Goal: Transaction & Acquisition: Purchase product/service

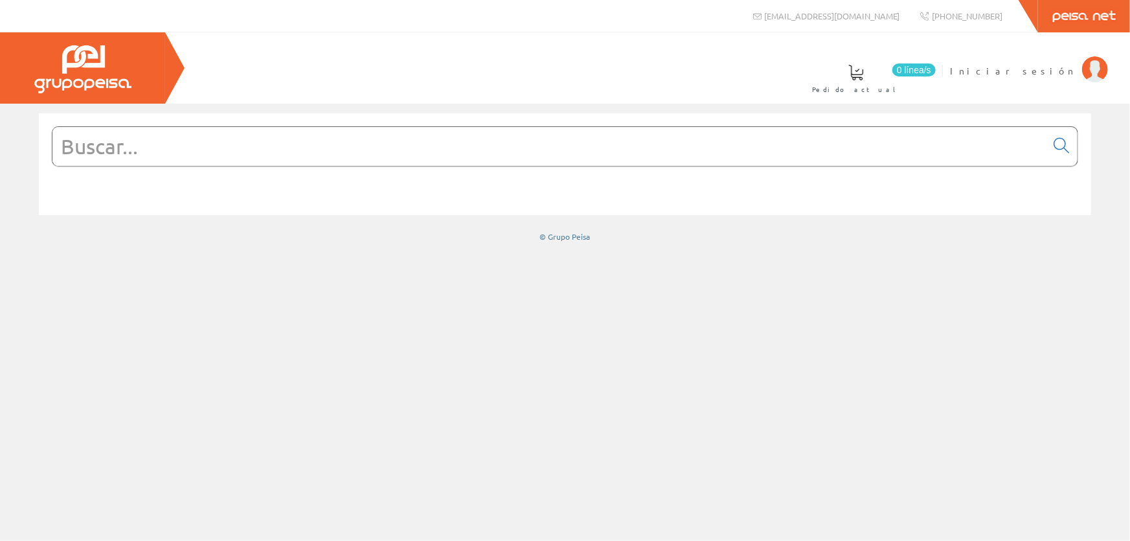
drag, startPoint x: 92, startPoint y: 161, endPoint x: 103, endPoint y: 155, distance: 12.5
click at [97, 158] on input "text" at bounding box center [548, 146] width 993 height 39
paste input "TESY3289"
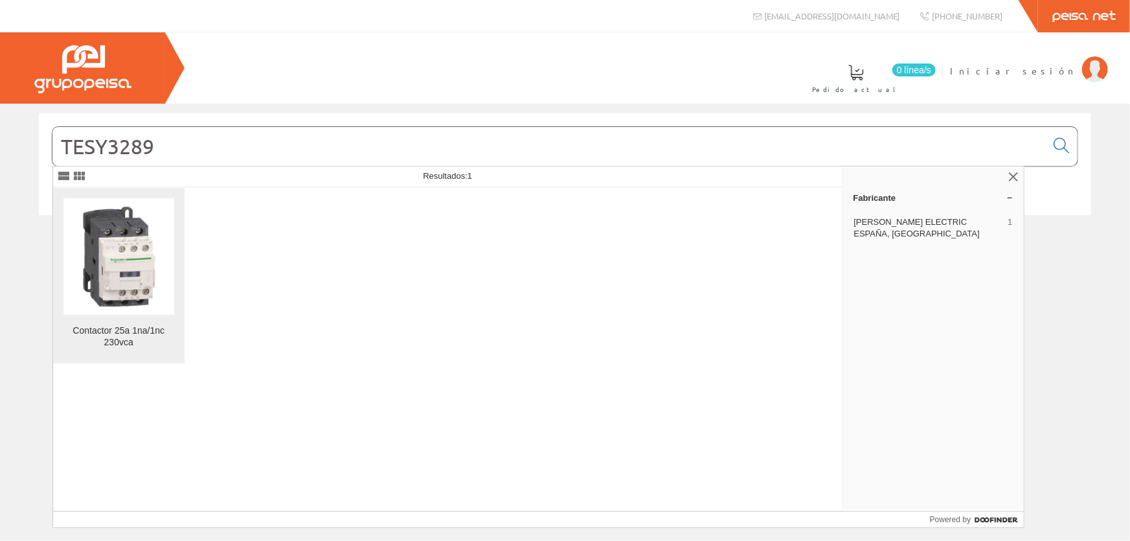
type input "TESY3289"
click at [117, 254] on img at bounding box center [118, 256] width 111 height 111
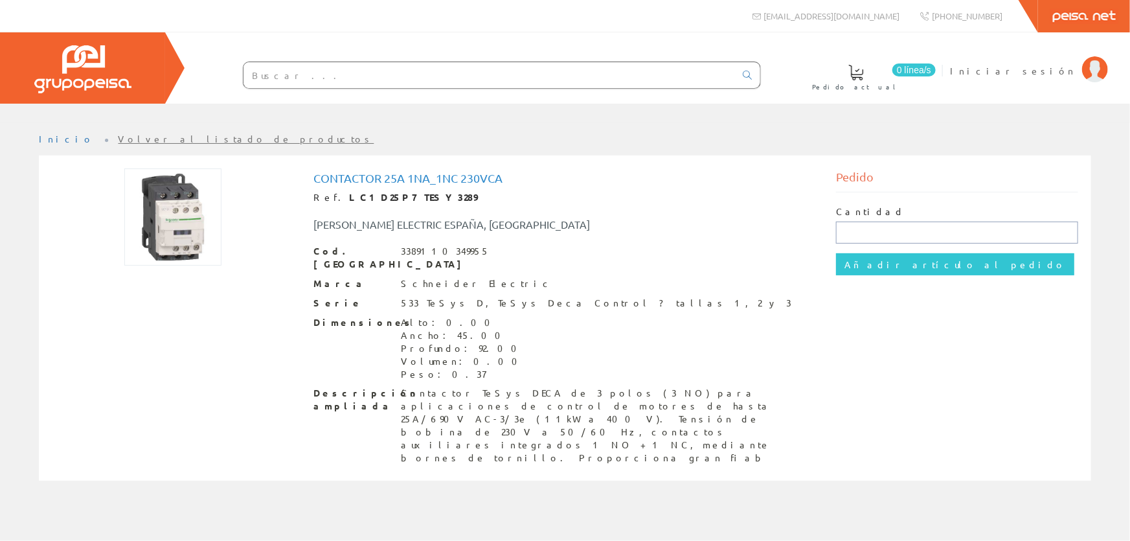
click at [867, 230] on input "text" at bounding box center [957, 232] width 242 height 22
type input "2"
click at [864, 260] on input "Añadir artículo al pedido" at bounding box center [955, 264] width 238 height 22
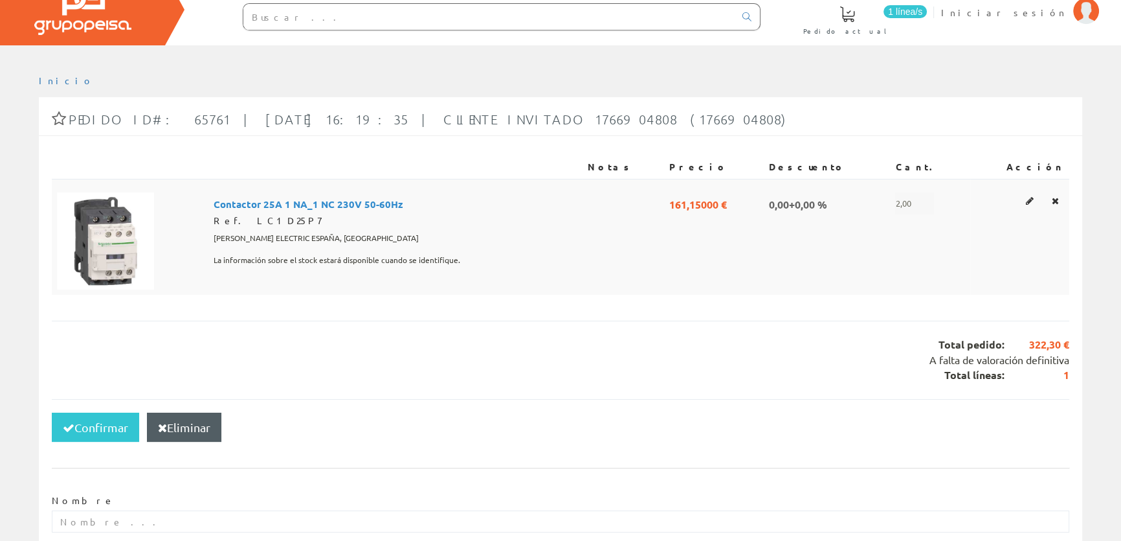
scroll to position [58, 0]
click at [158, 425] on icon "button" at bounding box center [162, 427] width 9 height 9
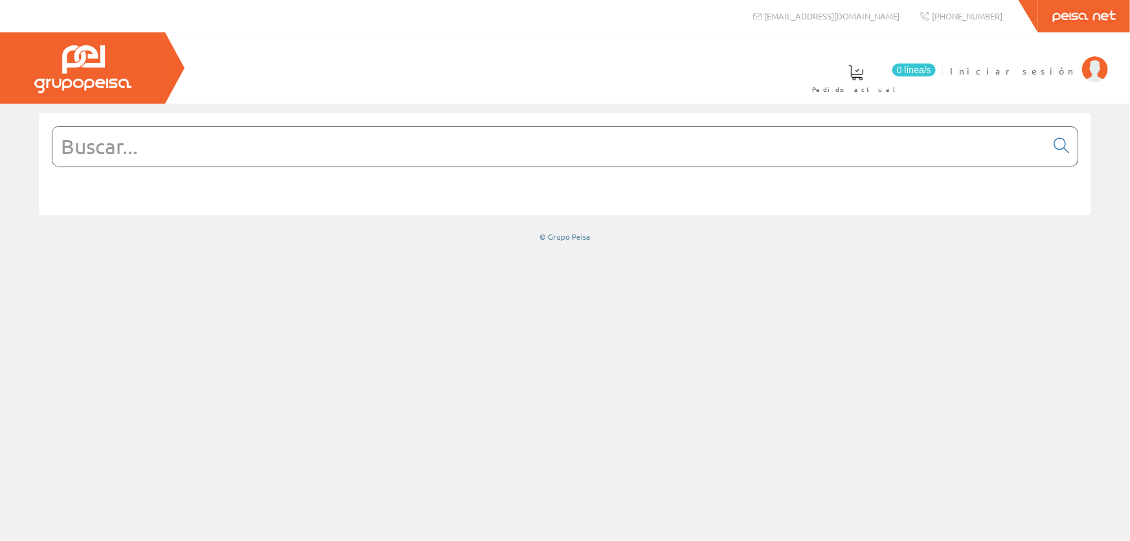
click at [520, 148] on input "text" at bounding box center [548, 146] width 993 height 39
paste input "TESY3289"
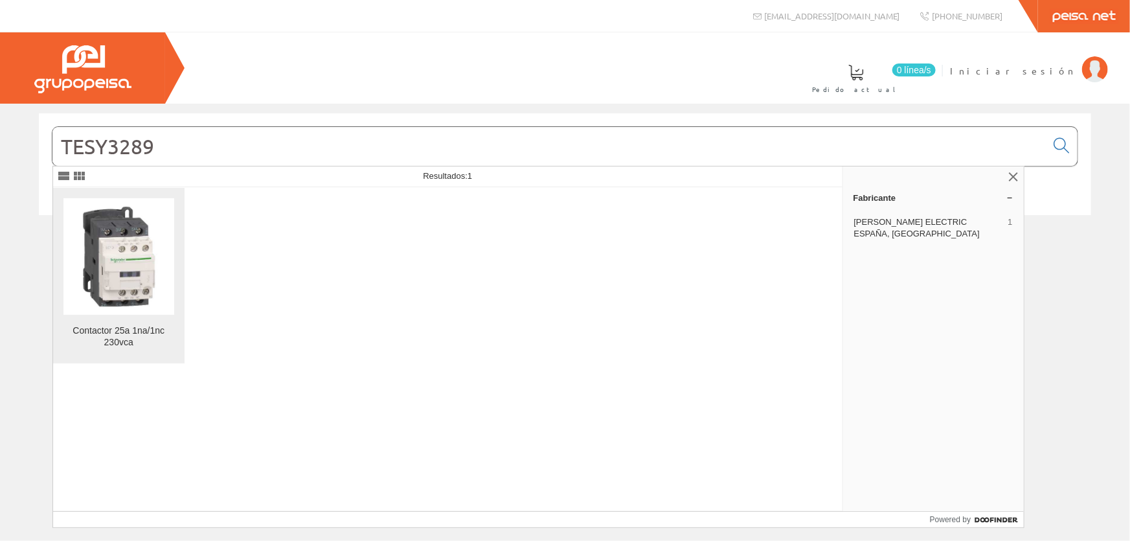
type input "TESY3289"
click at [140, 267] on img at bounding box center [118, 256] width 111 height 111
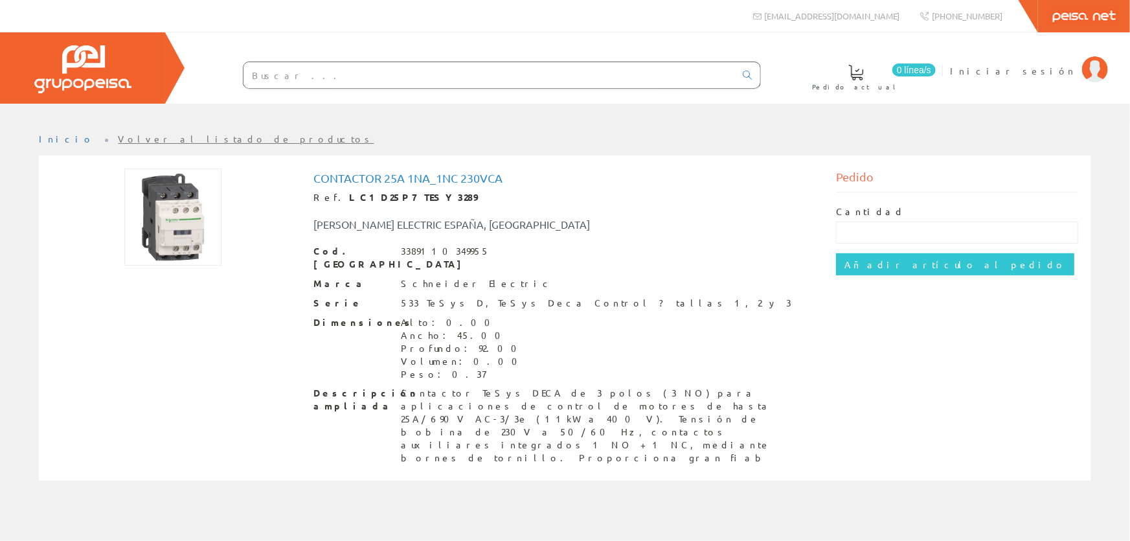
click at [844, 188] on div "Pedido" at bounding box center [957, 180] width 242 height 24
click at [860, 225] on input "text" at bounding box center [957, 232] width 242 height 22
type input "1"
click at [889, 261] on input "Añadir artículo al pedido" at bounding box center [955, 264] width 238 height 22
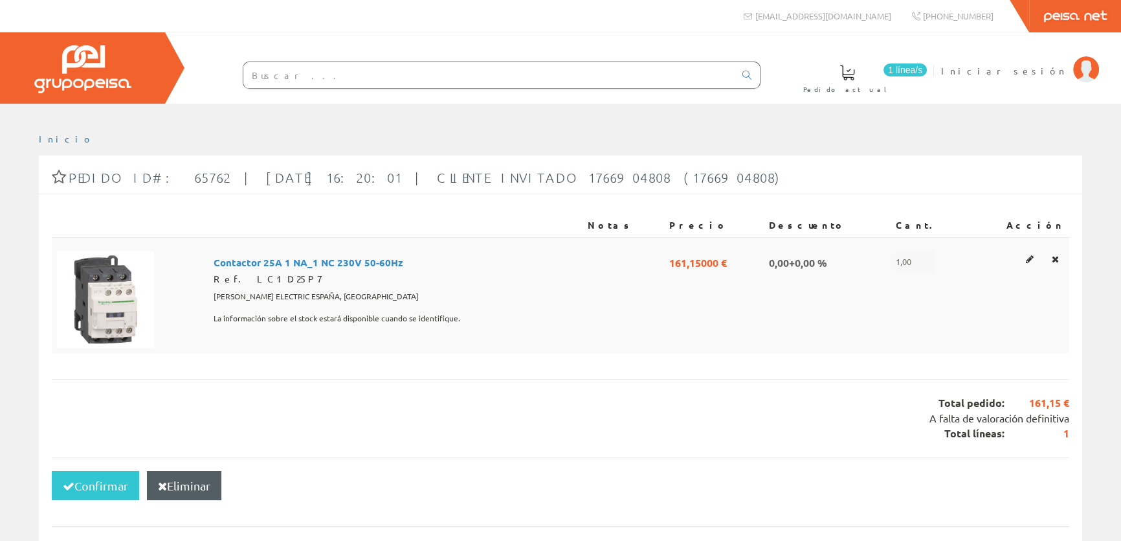
click at [827, 254] on span "0,00+0,00 %" at bounding box center [798, 262] width 58 height 22
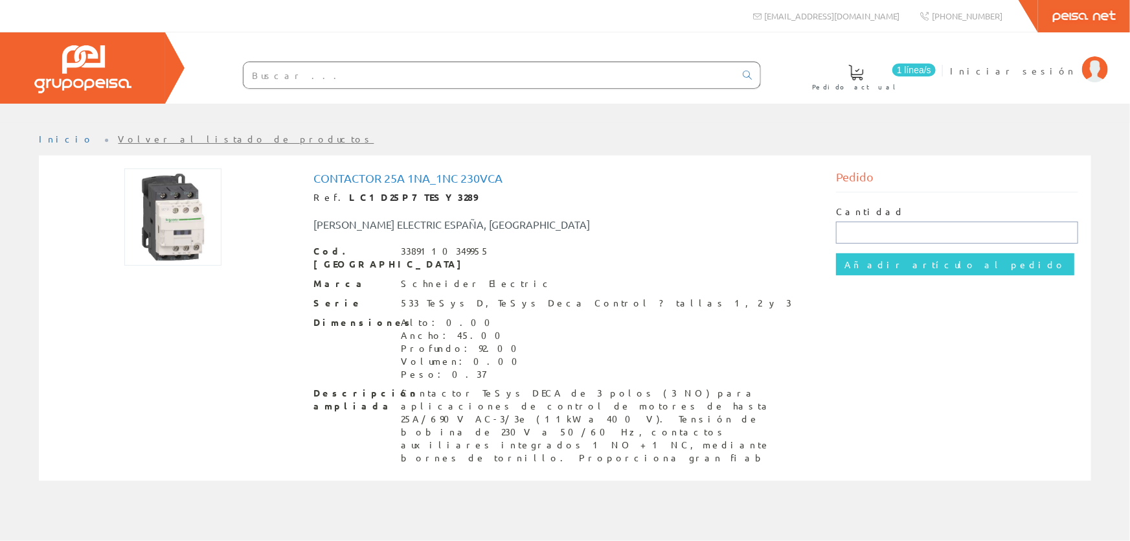
click at [862, 235] on input "text" at bounding box center [957, 232] width 242 height 22
type input "1"
click at [873, 262] on input "Añadir artículo al pedido" at bounding box center [955, 264] width 238 height 22
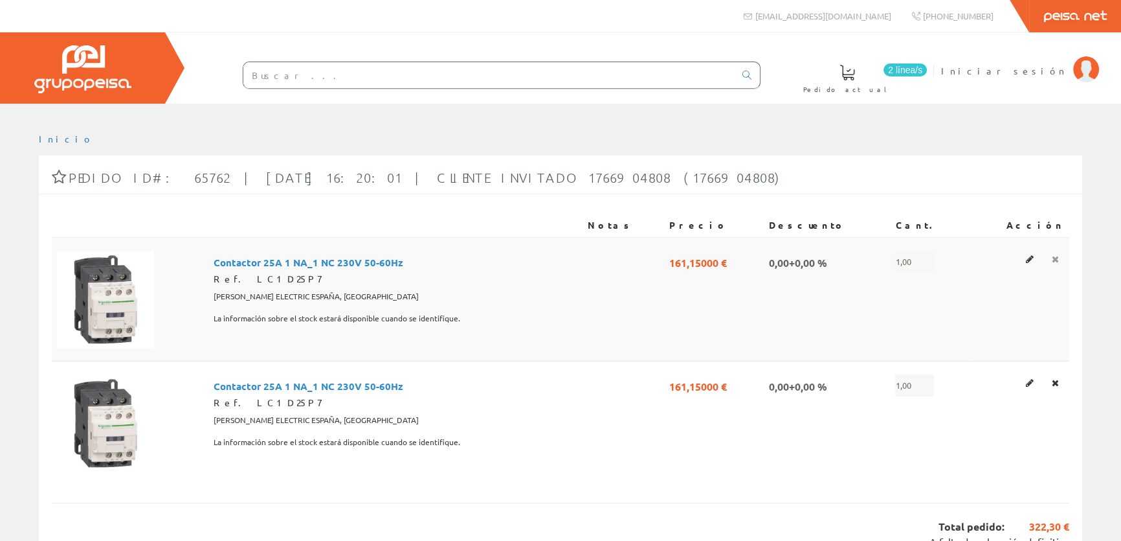
click at [1057, 255] on icon at bounding box center [1055, 258] width 7 height 9
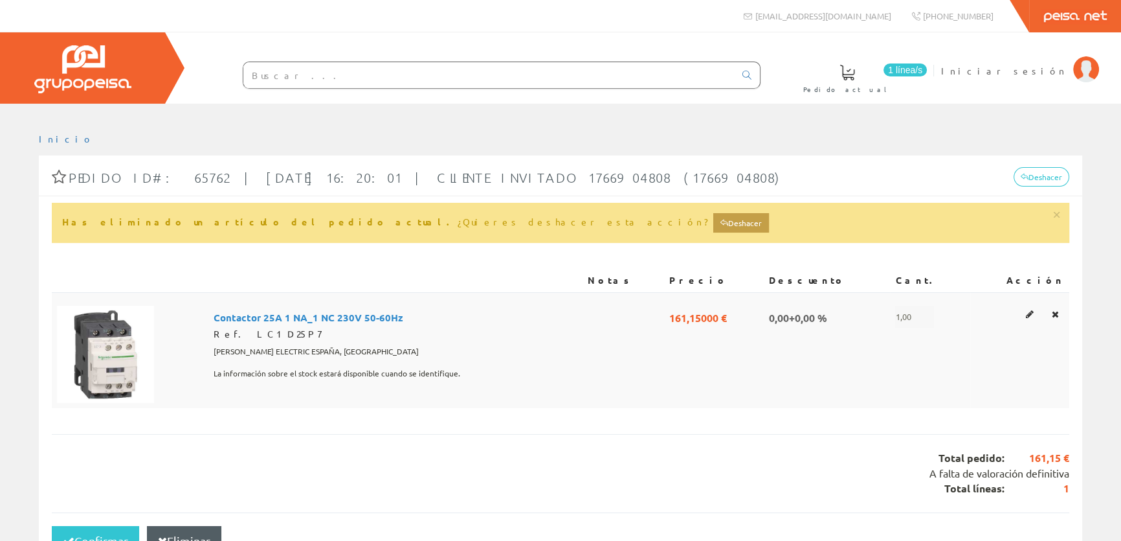
click at [932, 314] on span "1,00" at bounding box center [914, 317] width 39 height 22
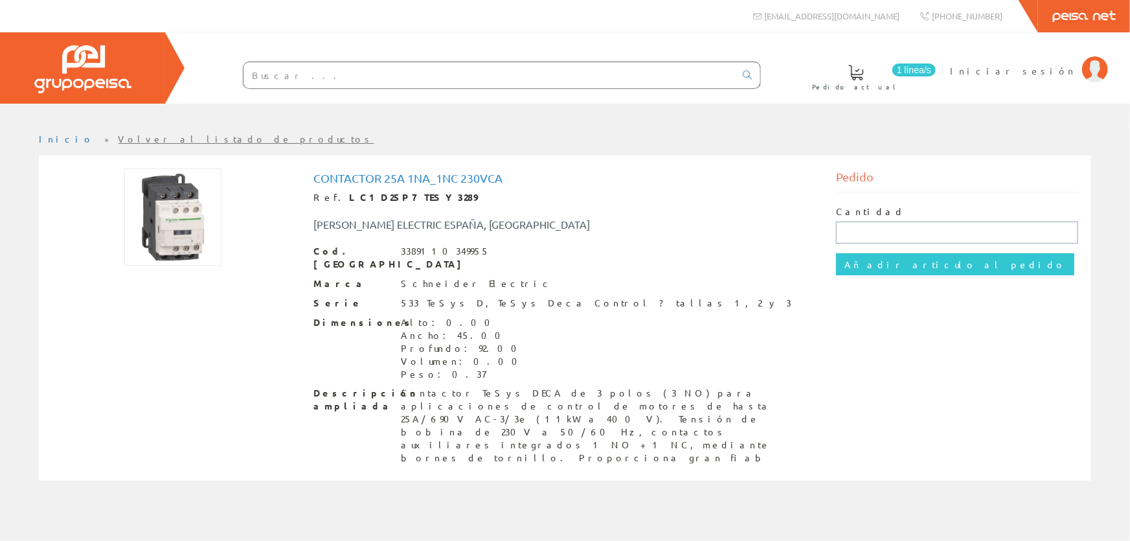
click at [882, 236] on input "text" at bounding box center [957, 232] width 242 height 22
type input "2"
click at [866, 265] on input "Añadir artículo al pedido" at bounding box center [955, 264] width 238 height 22
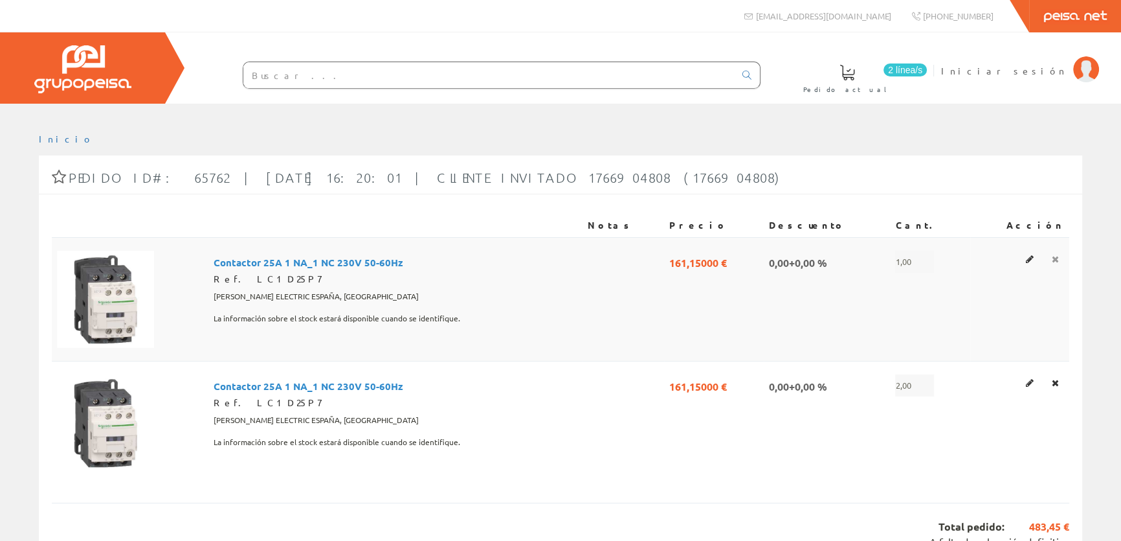
click at [1052, 254] on icon at bounding box center [1055, 258] width 7 height 9
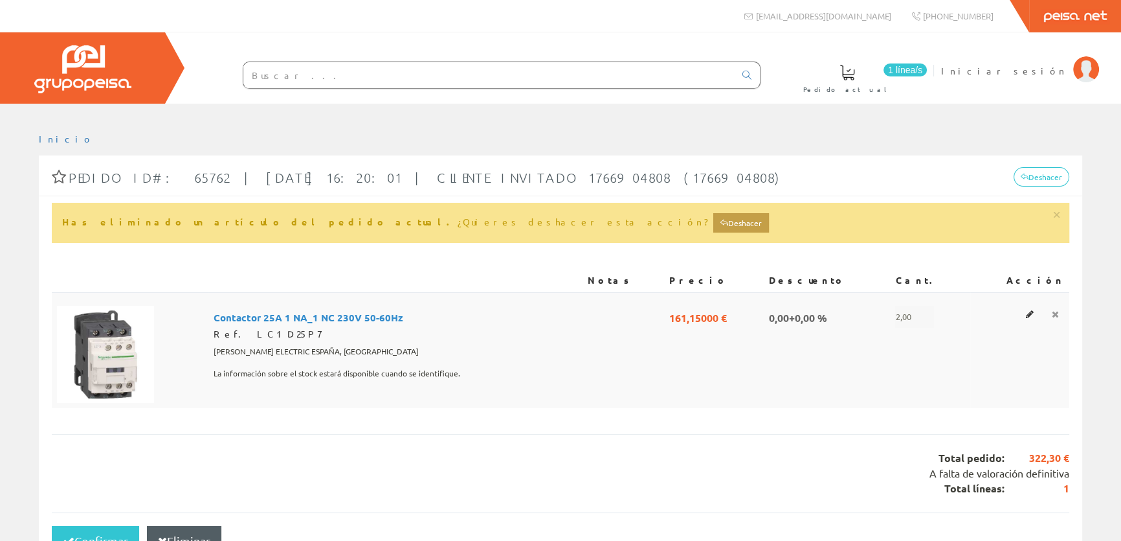
click at [1055, 308] on td at bounding box center [1019, 350] width 99 height 116
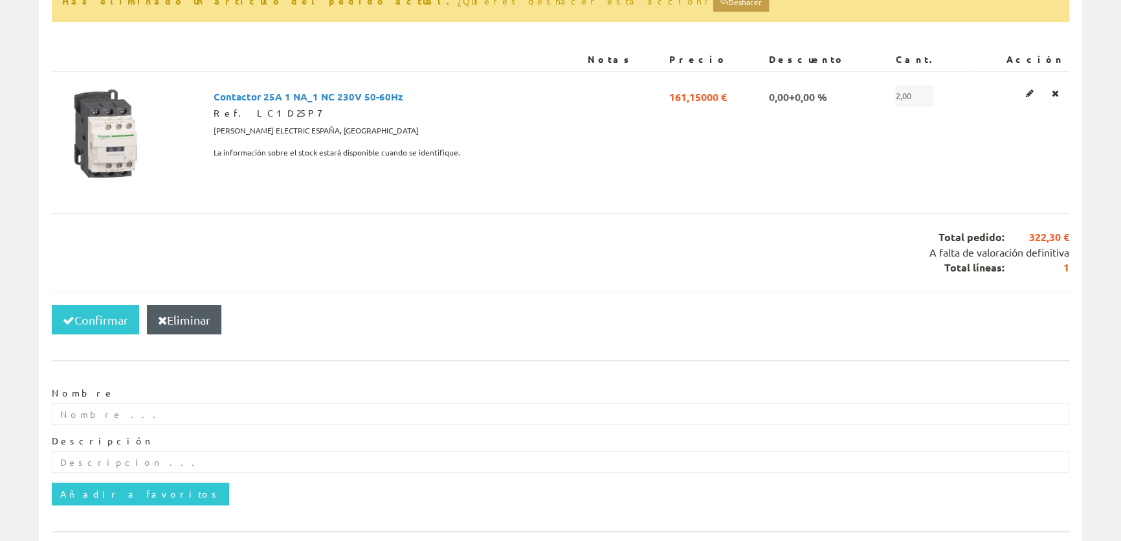
scroll to position [151, 0]
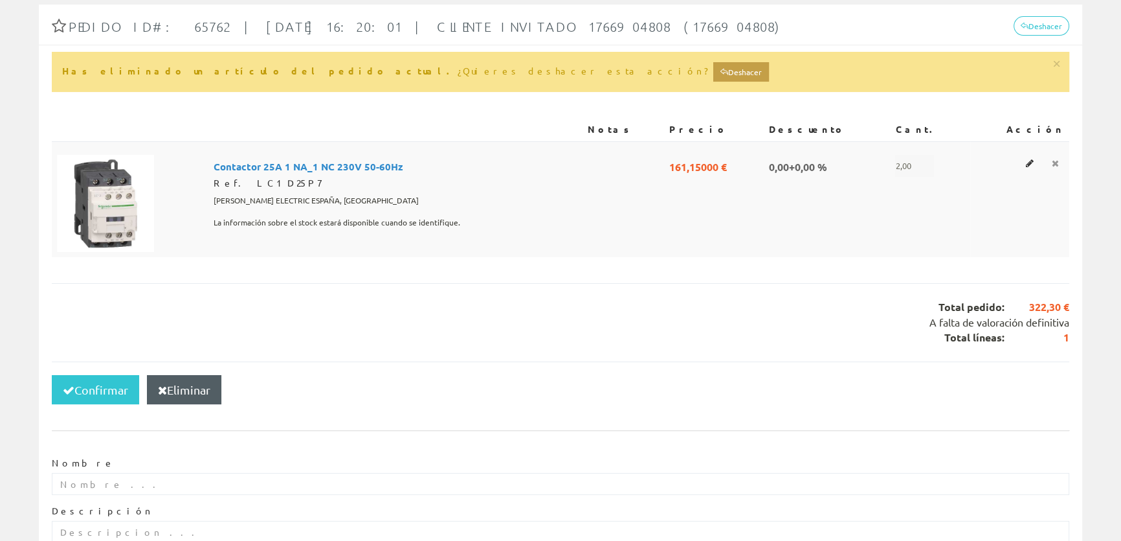
click at [1059, 164] on link at bounding box center [1055, 163] width 15 height 17
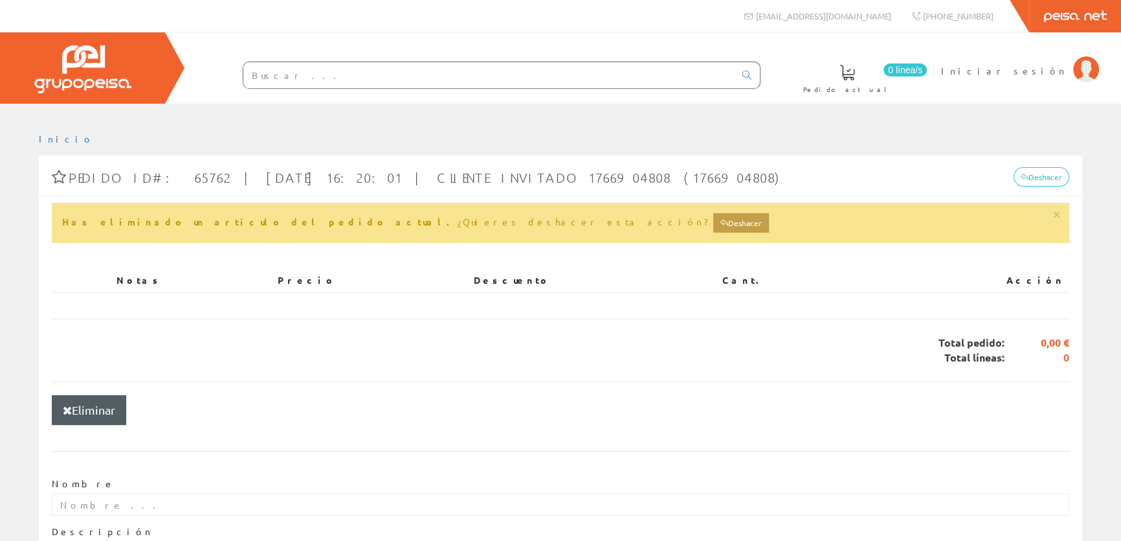
click at [667, 89] on div "0 línea/s Pedido actual Iniciar sesión" at bounding box center [560, 67] width 1121 height 71
click at [626, 71] on input "text" at bounding box center [488, 75] width 491 height 26
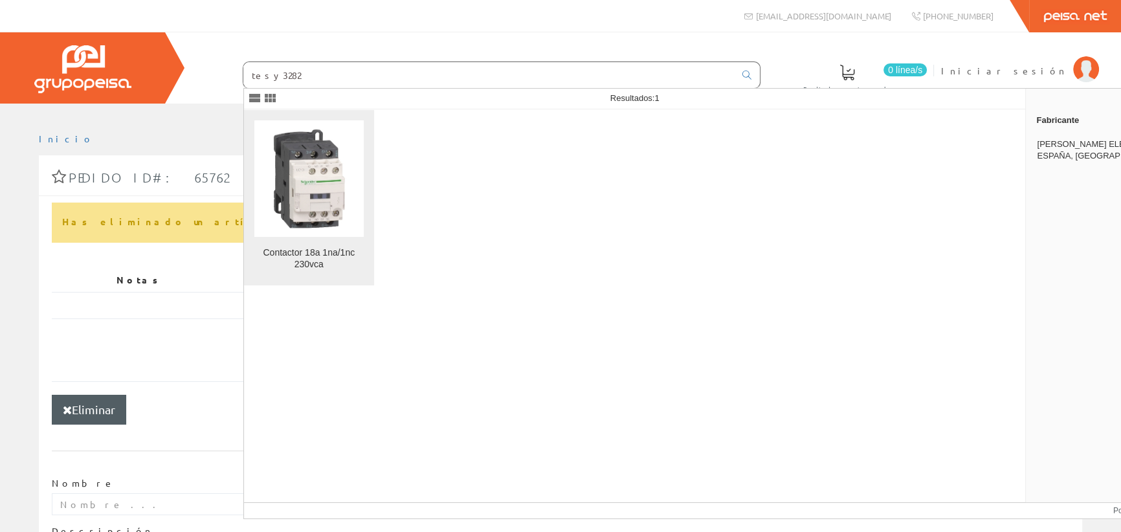
type input "tesy3282"
click at [333, 208] on img at bounding box center [308, 178] width 109 height 109
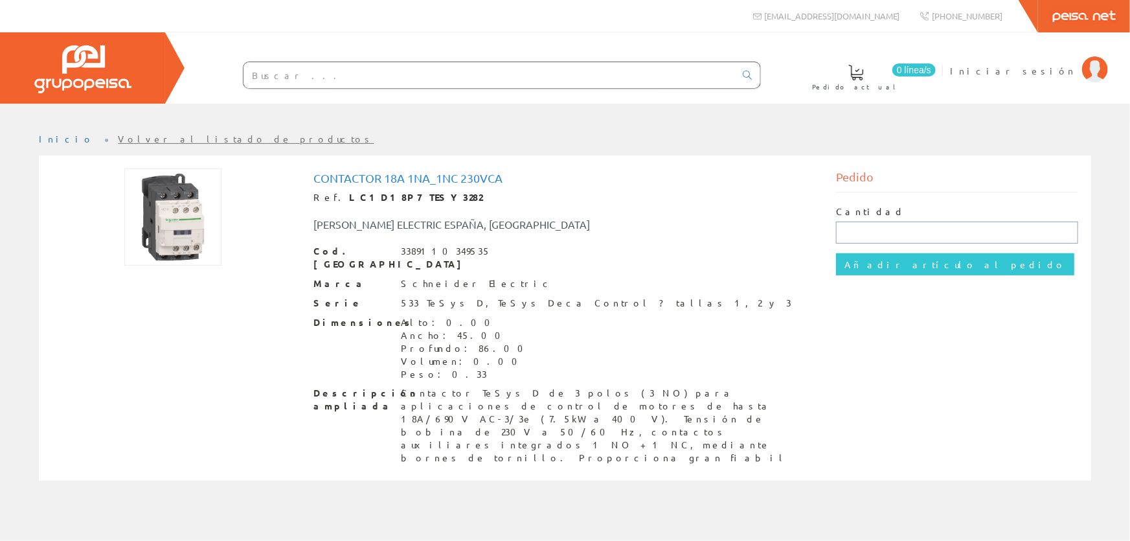
click at [882, 232] on input "text" at bounding box center [957, 232] width 242 height 22
type input "2"
click at [842, 260] on input "Añadir artículo al pedido" at bounding box center [955, 264] width 238 height 22
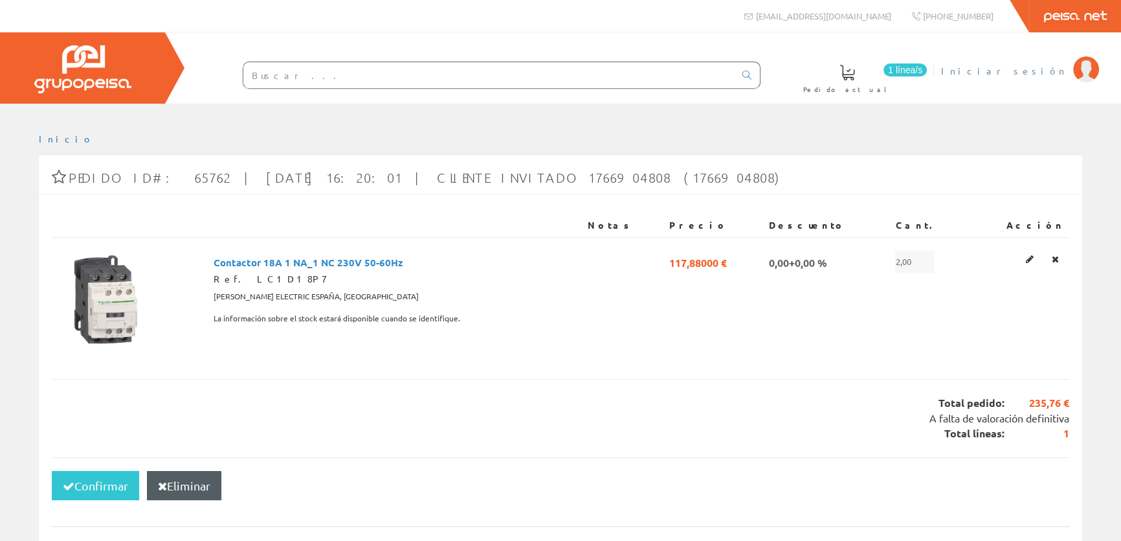
click at [1047, 71] on span "Iniciar sesión" at bounding box center [1004, 70] width 126 height 13
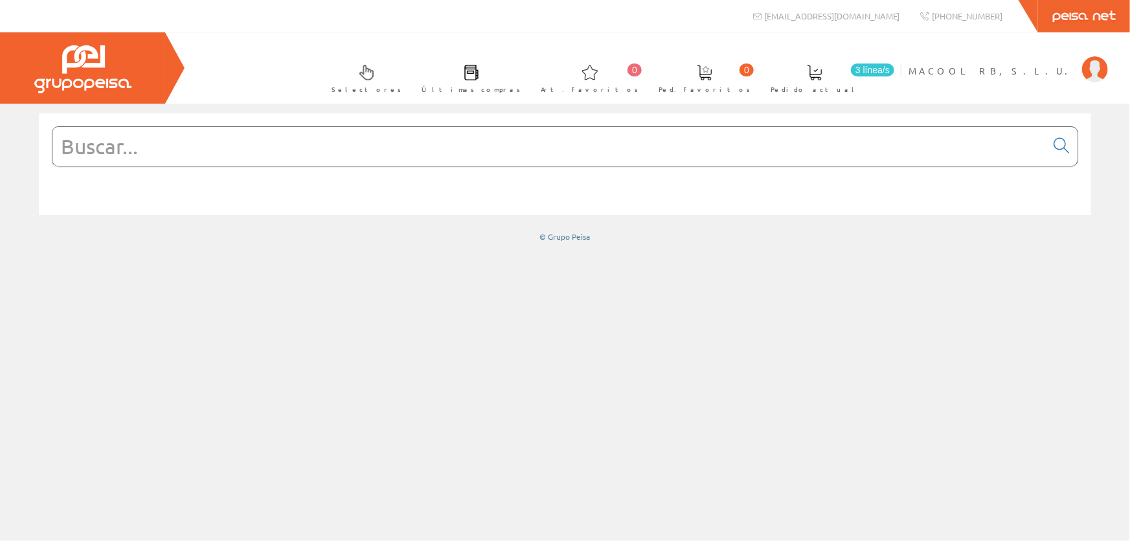
click at [822, 71] on span at bounding box center [815, 73] width 16 height 16
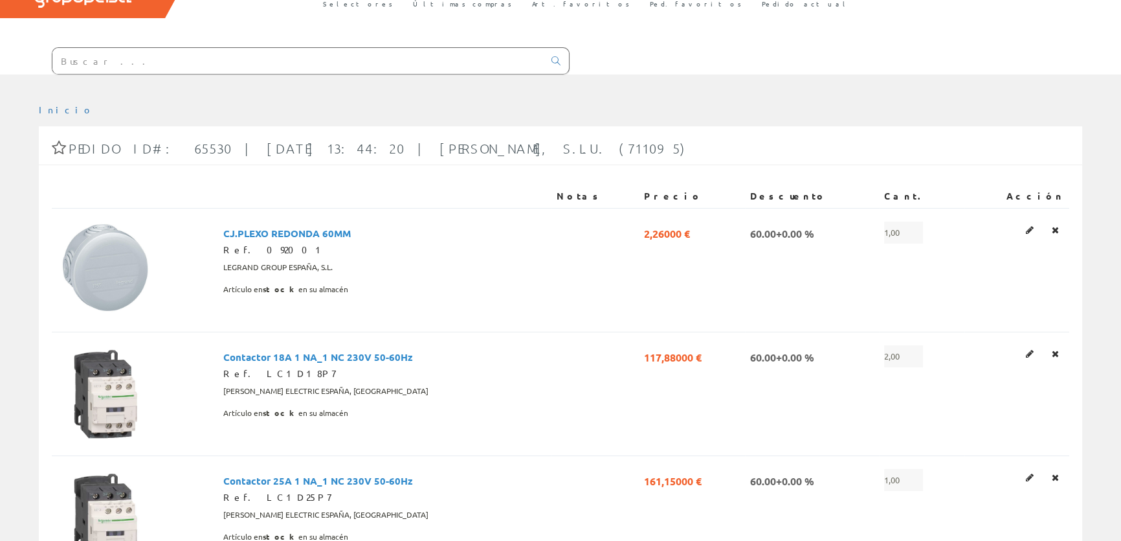
scroll to position [176, 0]
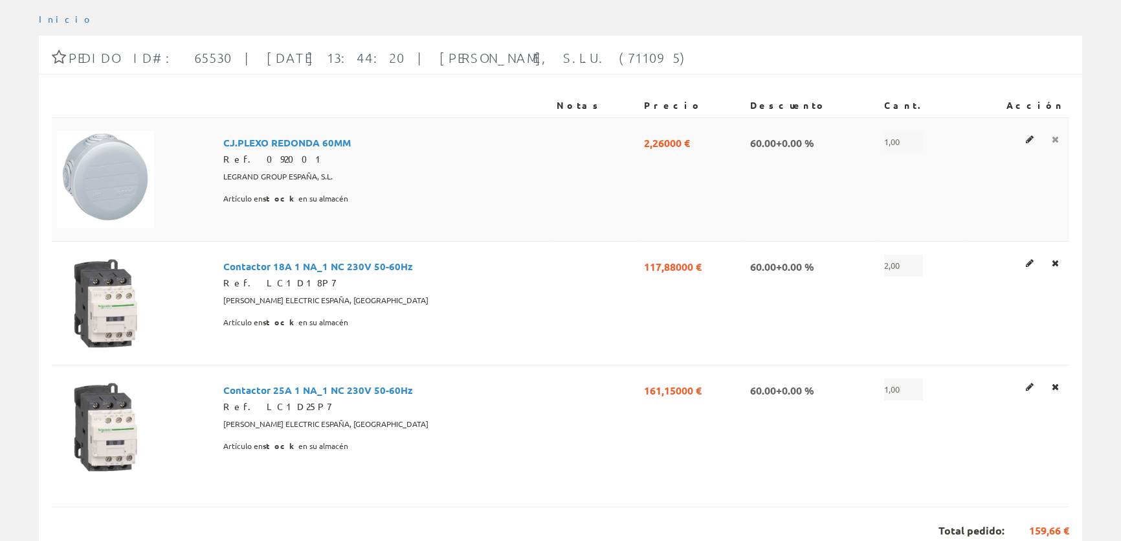
click at [1055, 141] on icon at bounding box center [1055, 139] width 7 height 9
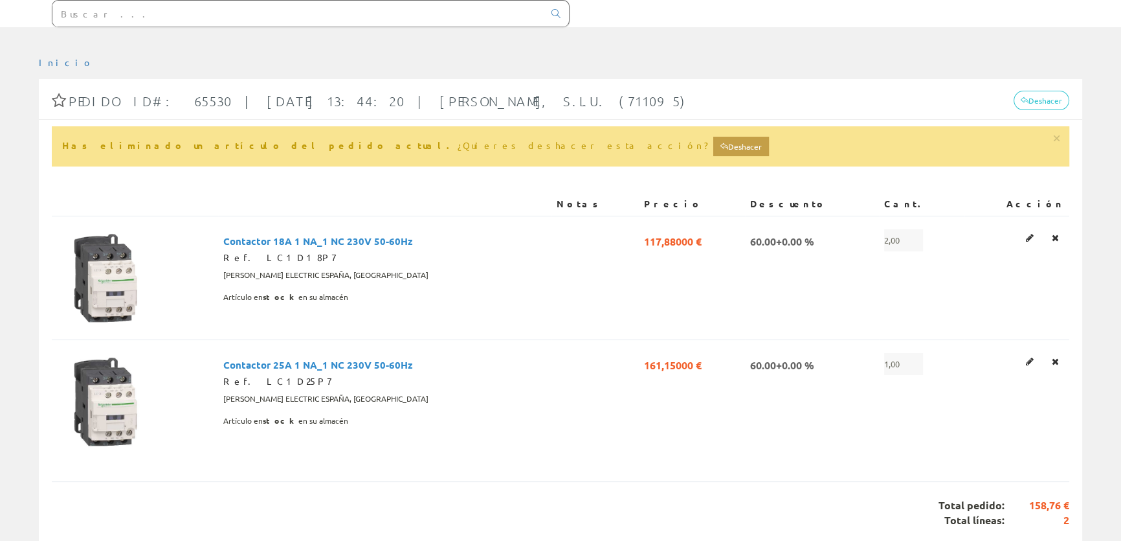
scroll to position [176, 0]
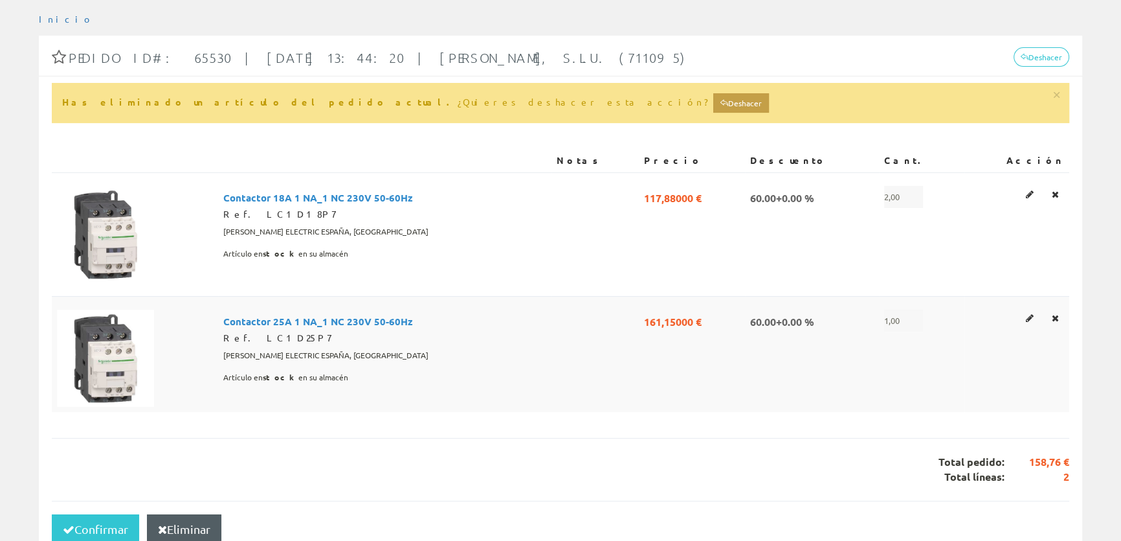
click at [919, 317] on span "1,00" at bounding box center [903, 320] width 39 height 22
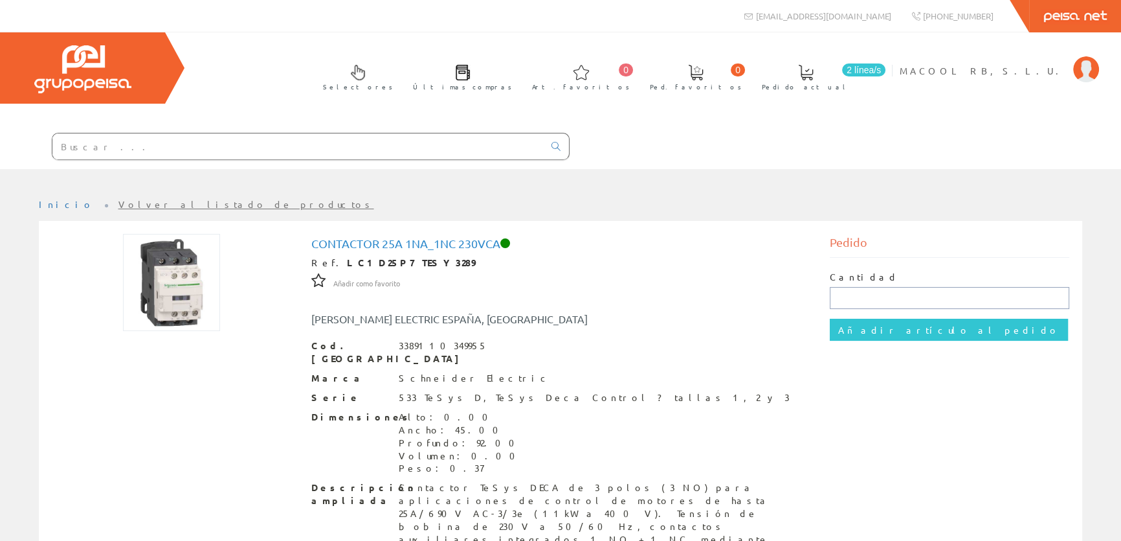
click at [886, 298] on input "text" at bounding box center [950, 298] width 240 height 22
type input "2"
click at [869, 323] on input "Añadir artículo al pedido" at bounding box center [949, 330] width 238 height 22
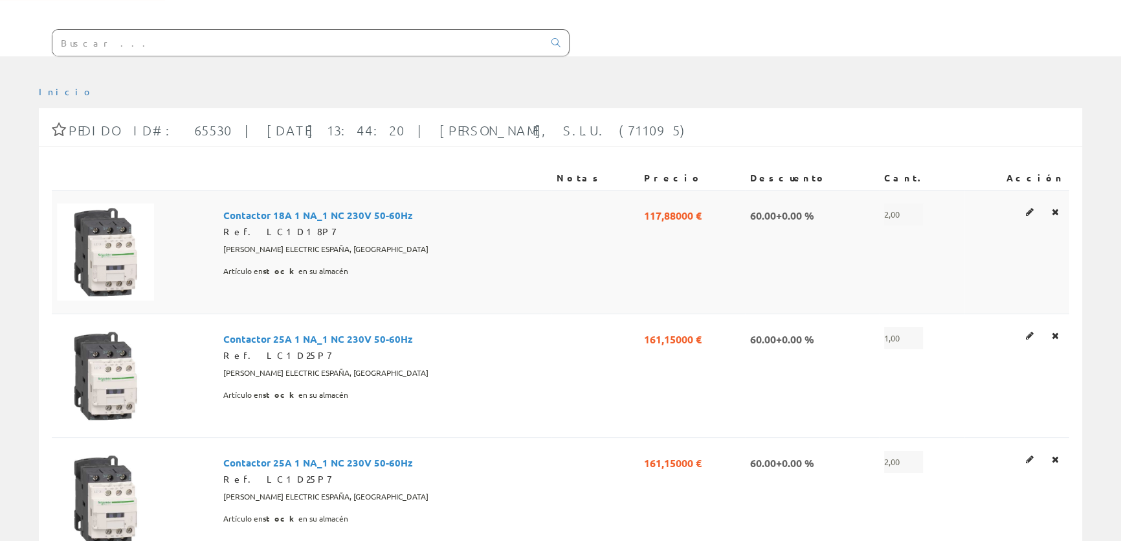
scroll to position [117, 0]
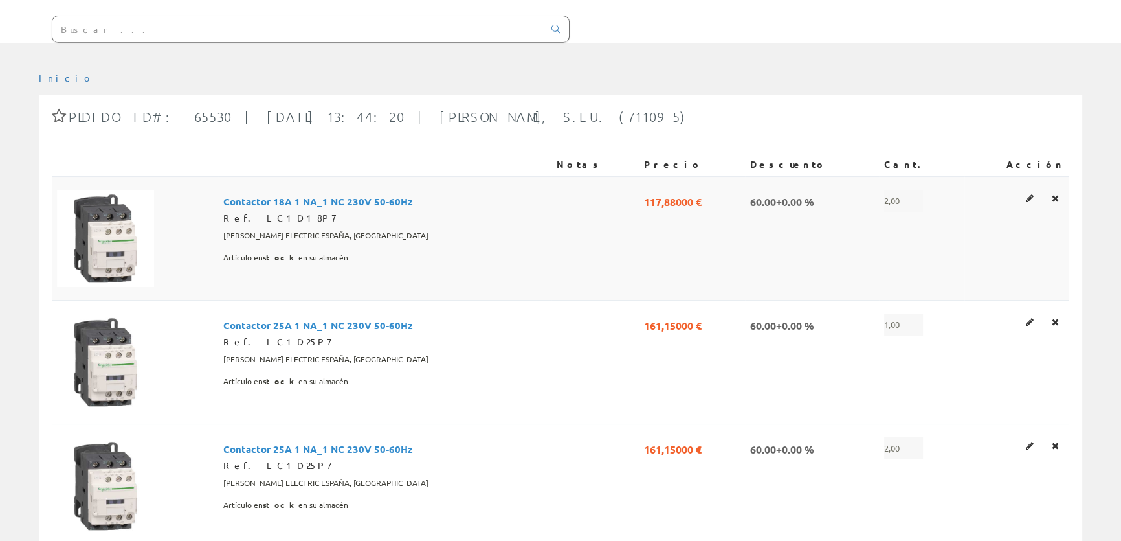
click at [913, 194] on span "2,00" at bounding box center [903, 201] width 39 height 22
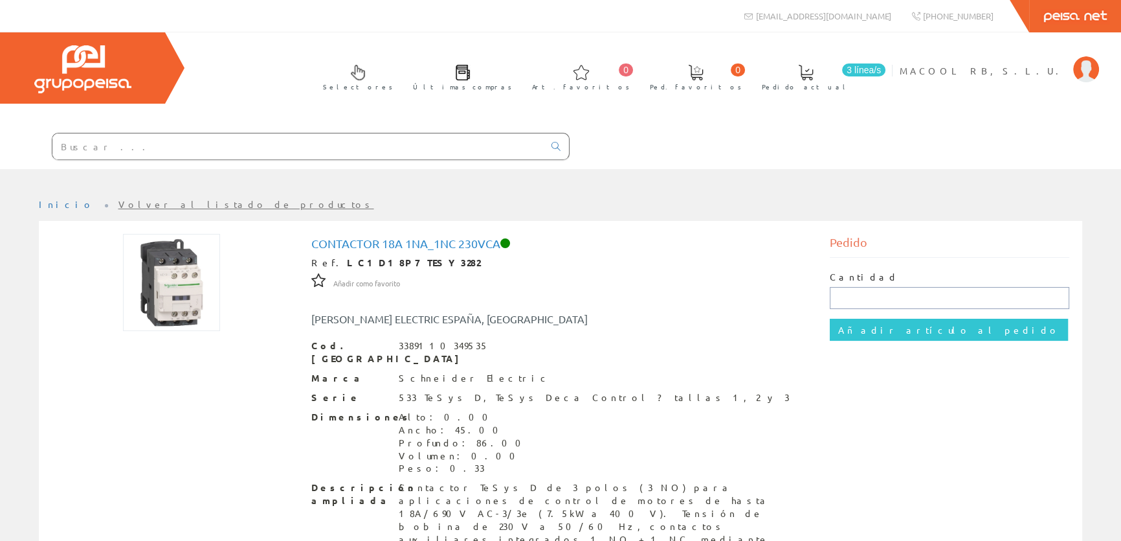
click at [850, 287] on input "text" at bounding box center [950, 298] width 240 height 22
type input "3"
click at [853, 333] on input "Añadir artículo al pedido" at bounding box center [949, 330] width 238 height 22
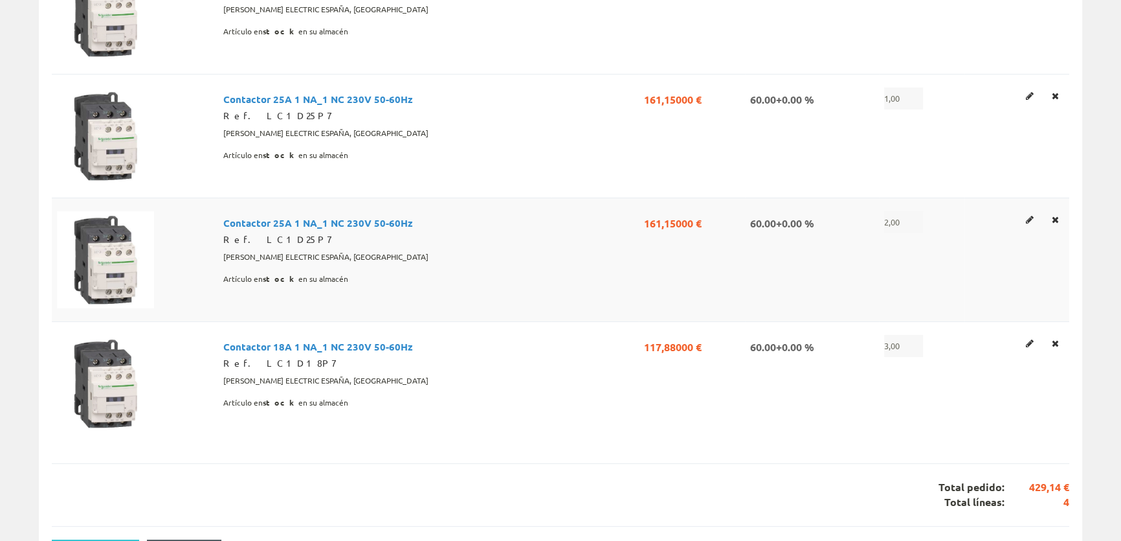
scroll to position [353, 0]
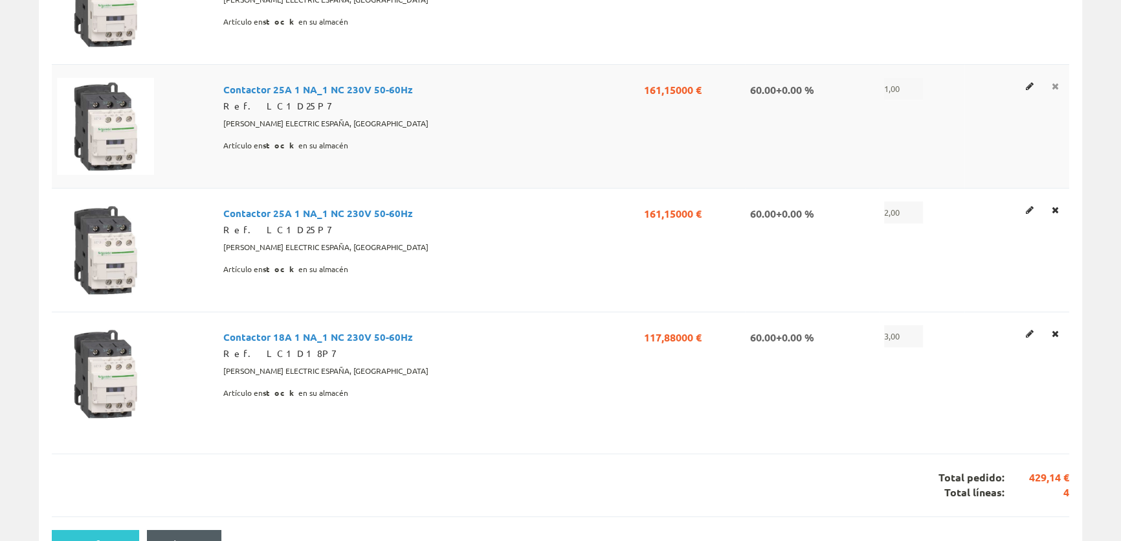
click at [1049, 87] on link at bounding box center [1055, 86] width 15 height 17
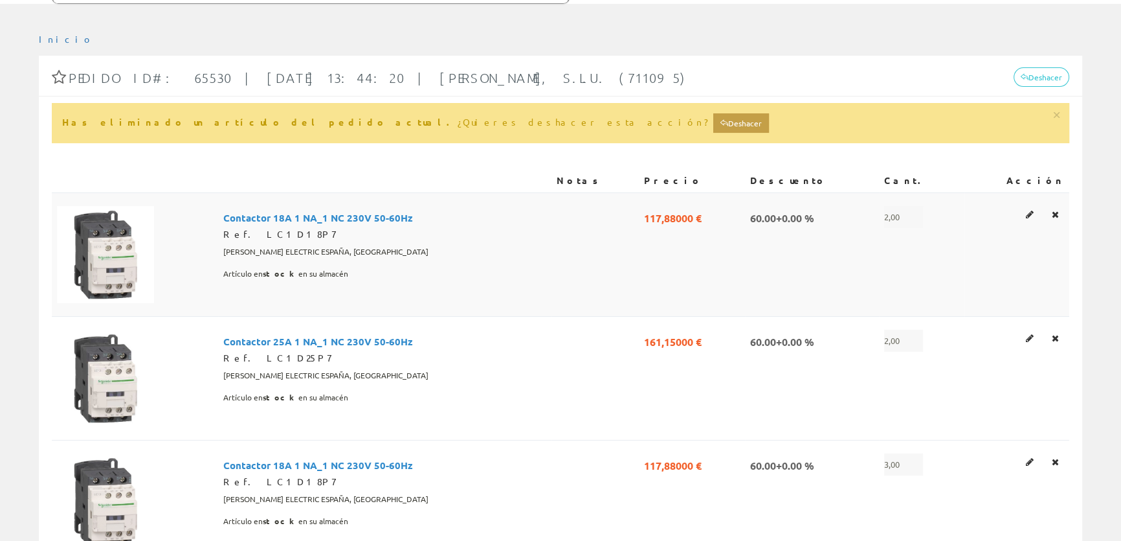
scroll to position [176, 0]
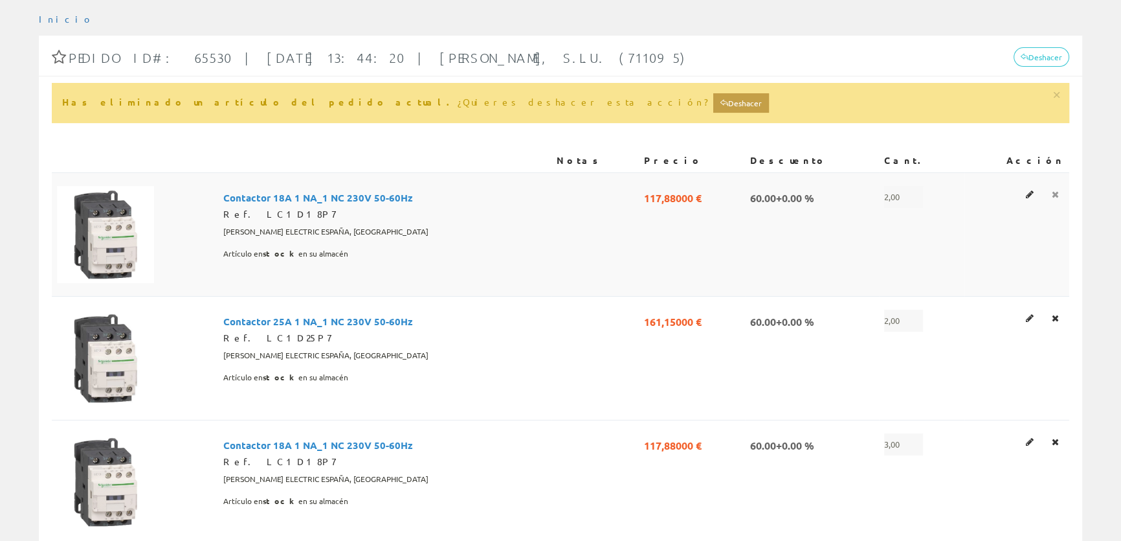
click at [1056, 193] on icon at bounding box center [1055, 194] width 7 height 9
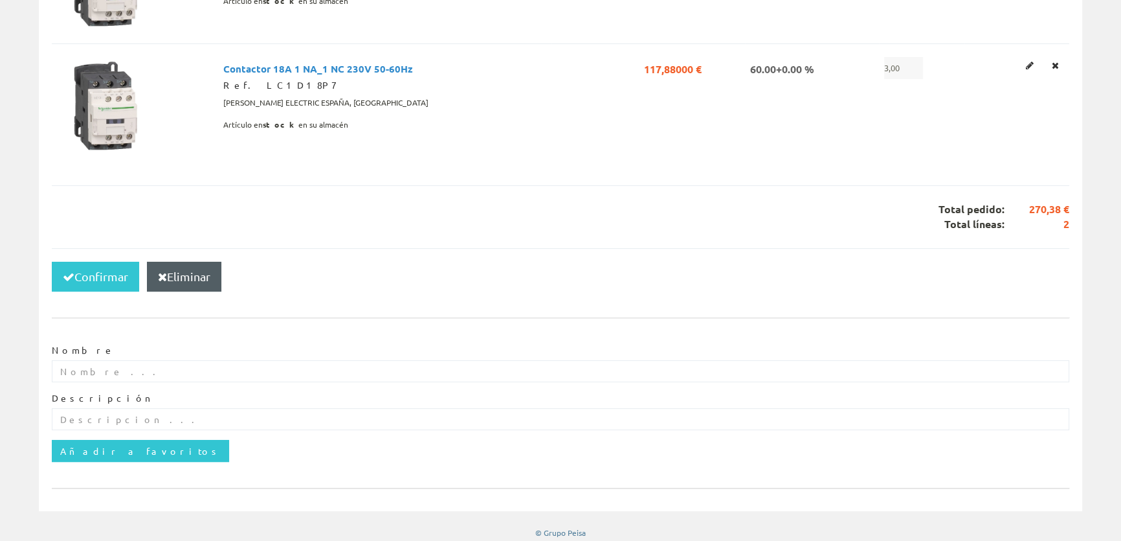
scroll to position [434, 0]
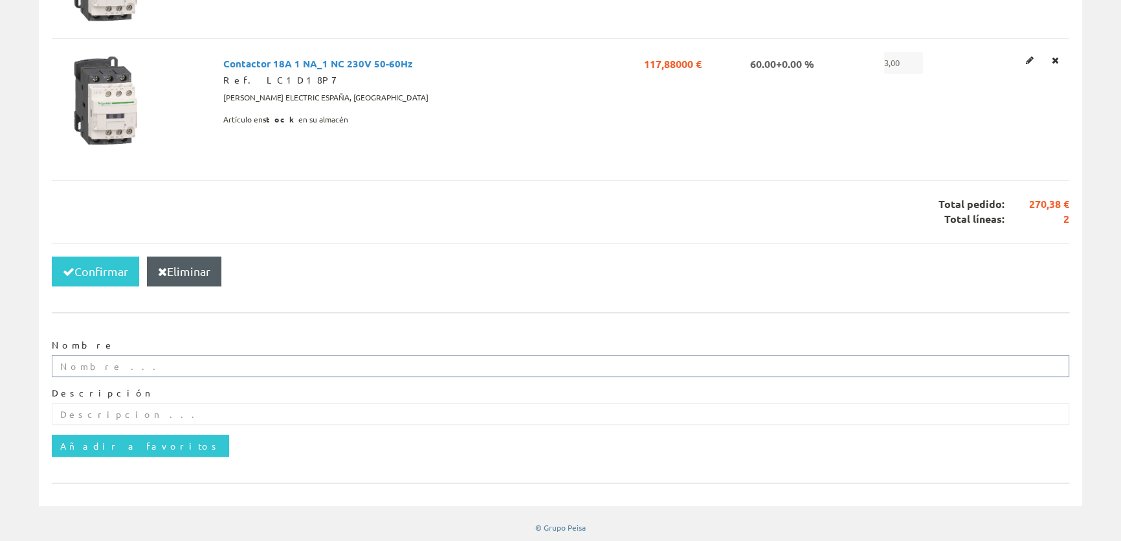
click at [120, 363] on input "text" at bounding box center [561, 366] width 1018 height 22
type input "[PERSON_NAME]"
click at [118, 412] on input "text" at bounding box center [561, 414] width 1018 height 22
paste input "PC2501360"
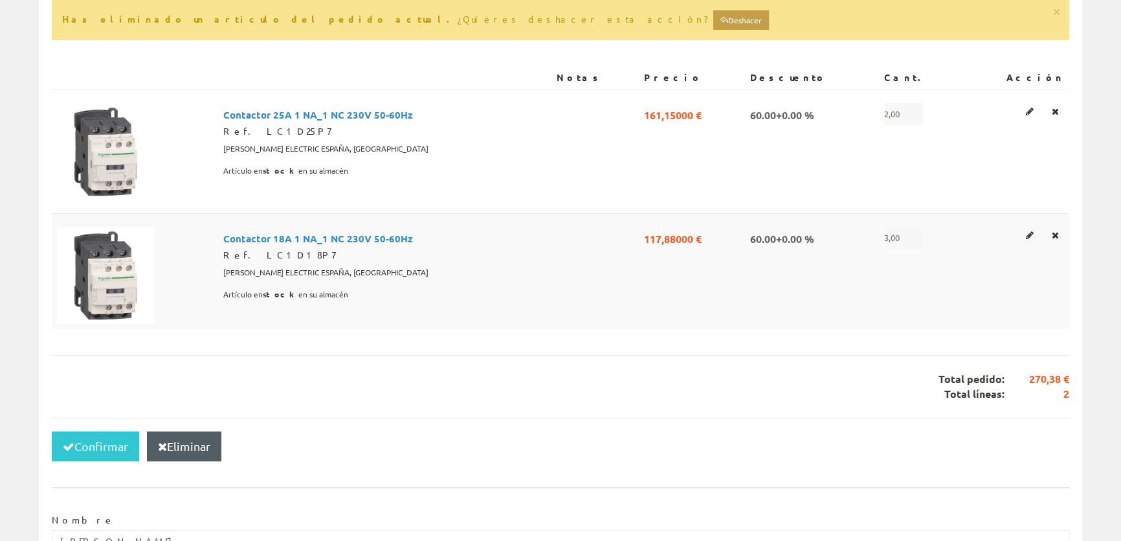
scroll to position [258, 0]
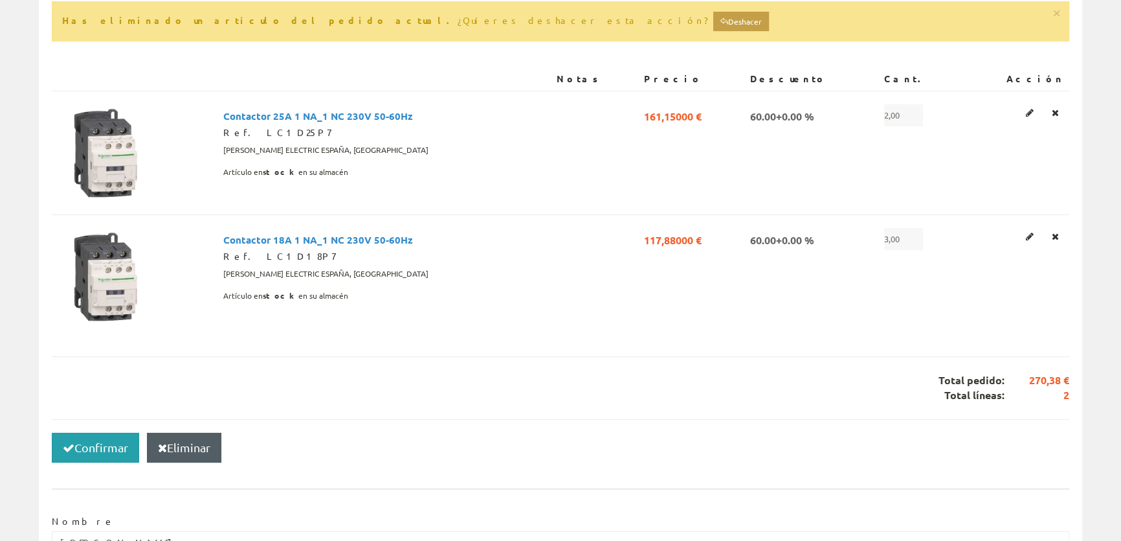
type input "PC2501360"
click at [93, 453] on button "Confirmar" at bounding box center [95, 447] width 87 height 30
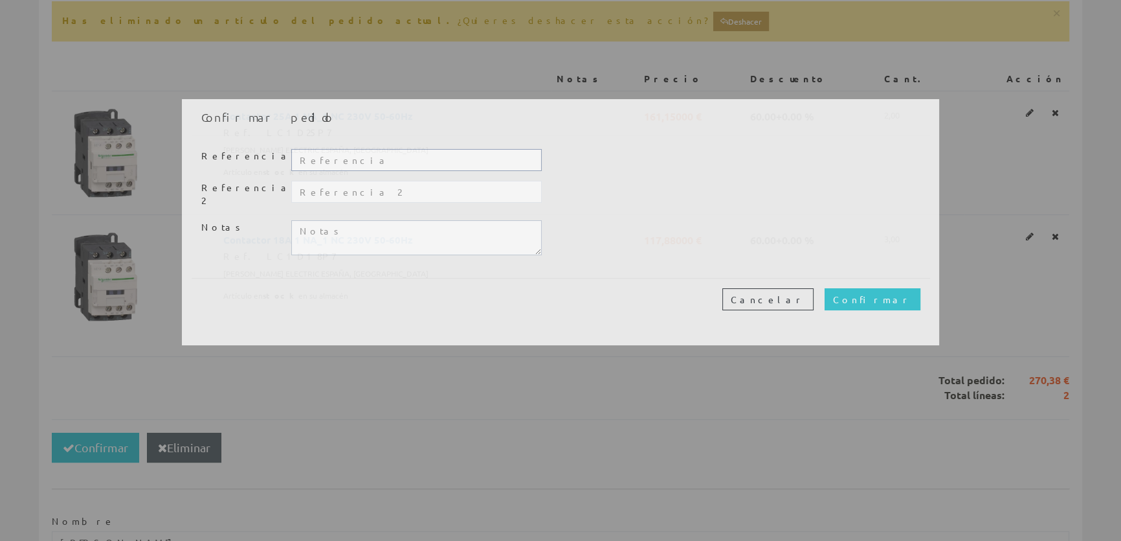
click at [390, 156] on input "text" at bounding box center [416, 160] width 251 height 22
paste input "PC2501360"
type input "PC2501360"
click at [381, 194] on input "text" at bounding box center [416, 192] width 251 height 22
type input "TALLER-Yolanda"
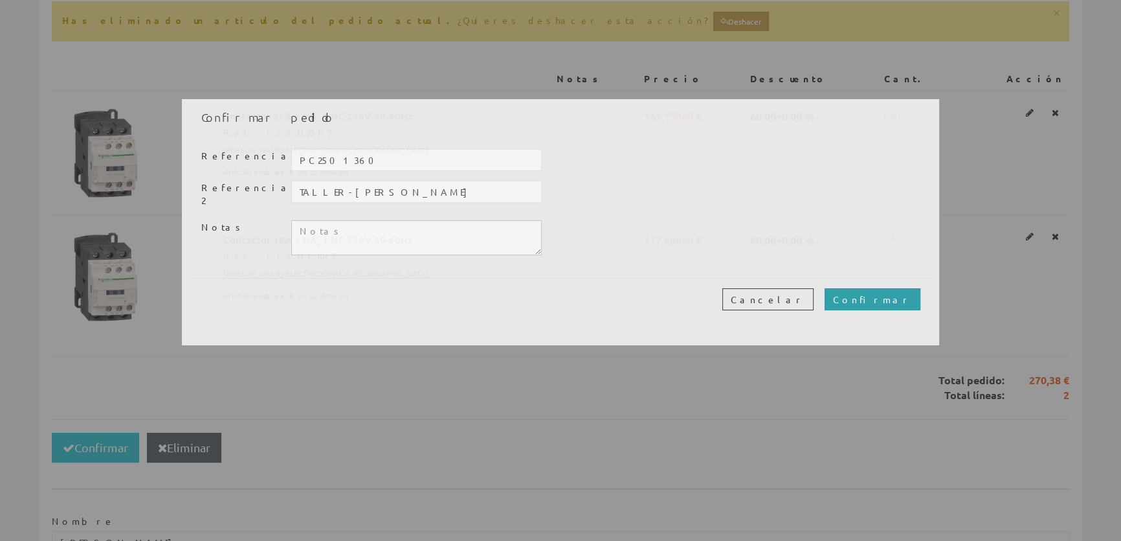
click at [887, 296] on input "Confirmar" at bounding box center [873, 299] width 96 height 22
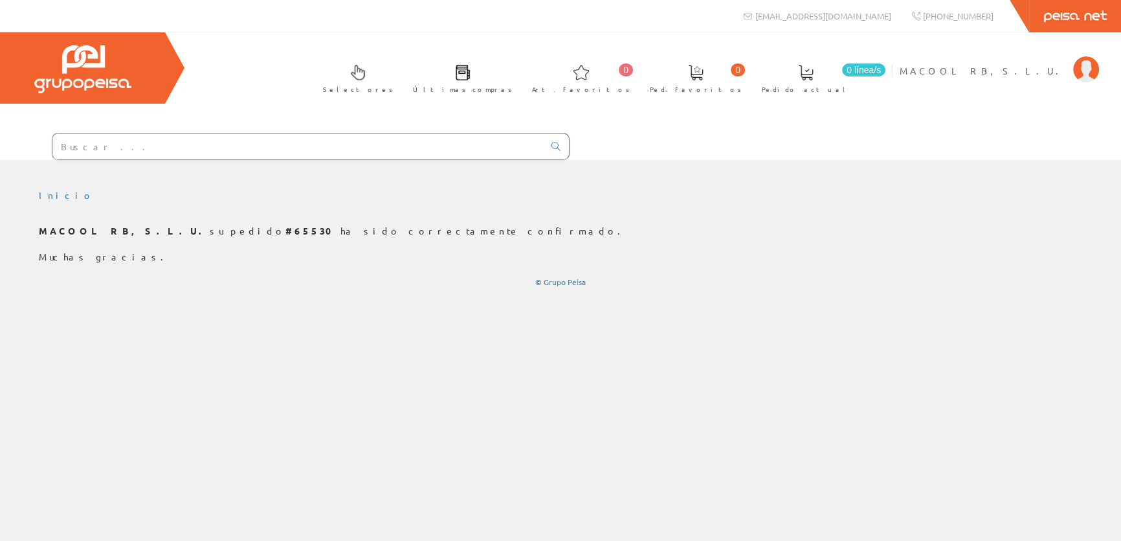
drag, startPoint x: 38, startPoint y: 233, endPoint x: 371, endPoint y: 227, distance: 332.8
click at [371, 227] on p "MACOOL RB, S.L.U. su pedido #65530 ha sido correctamente confirmado." at bounding box center [561, 231] width 1044 height 13
copy p "MACOOL RB, S.L.U. su pedido #65530 ha sido correctamente confirmado."
click at [471, 80] on span at bounding box center [463, 73] width 16 height 16
click at [471, 67] on span at bounding box center [463, 73] width 16 height 16
